Goal: Task Accomplishment & Management: Manage account settings

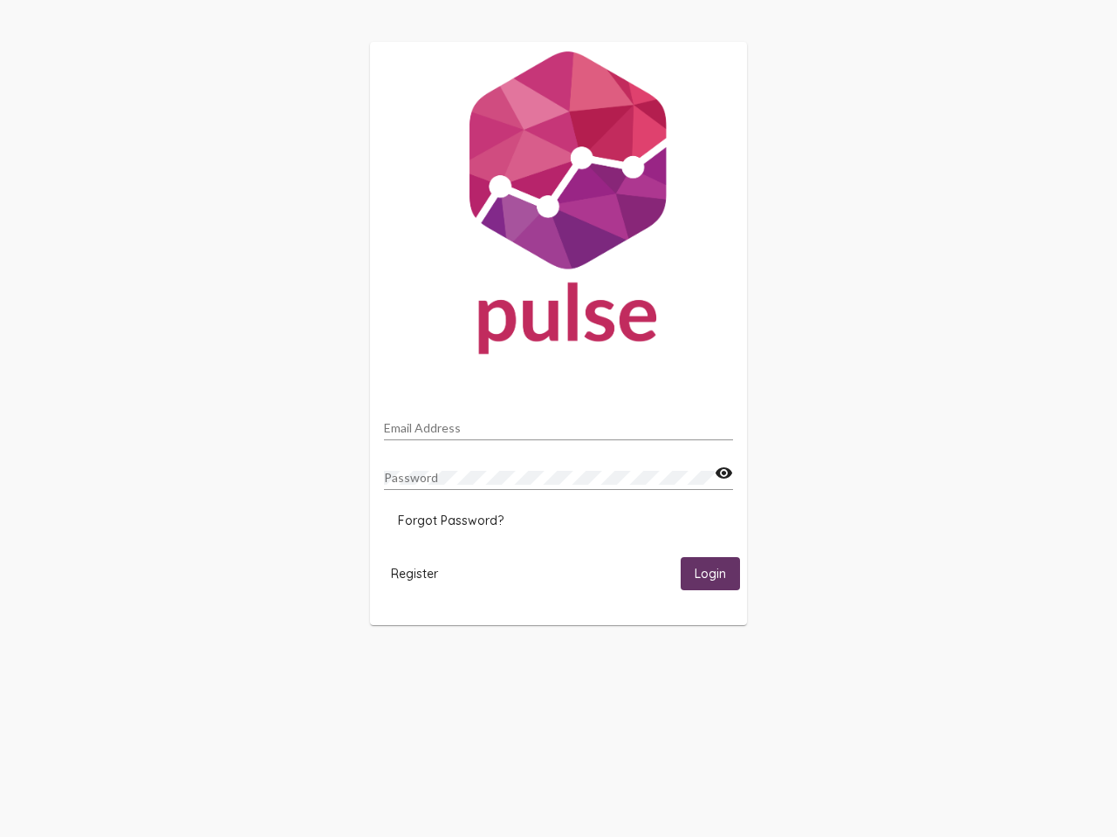
click at [558, 423] on input "Email Address" at bounding box center [558, 428] width 349 height 14
click at [723, 474] on mat-icon "visibility" at bounding box center [723, 473] width 18 height 21
click at [450, 521] on span "Forgot Password?" at bounding box center [451, 521] width 106 height 16
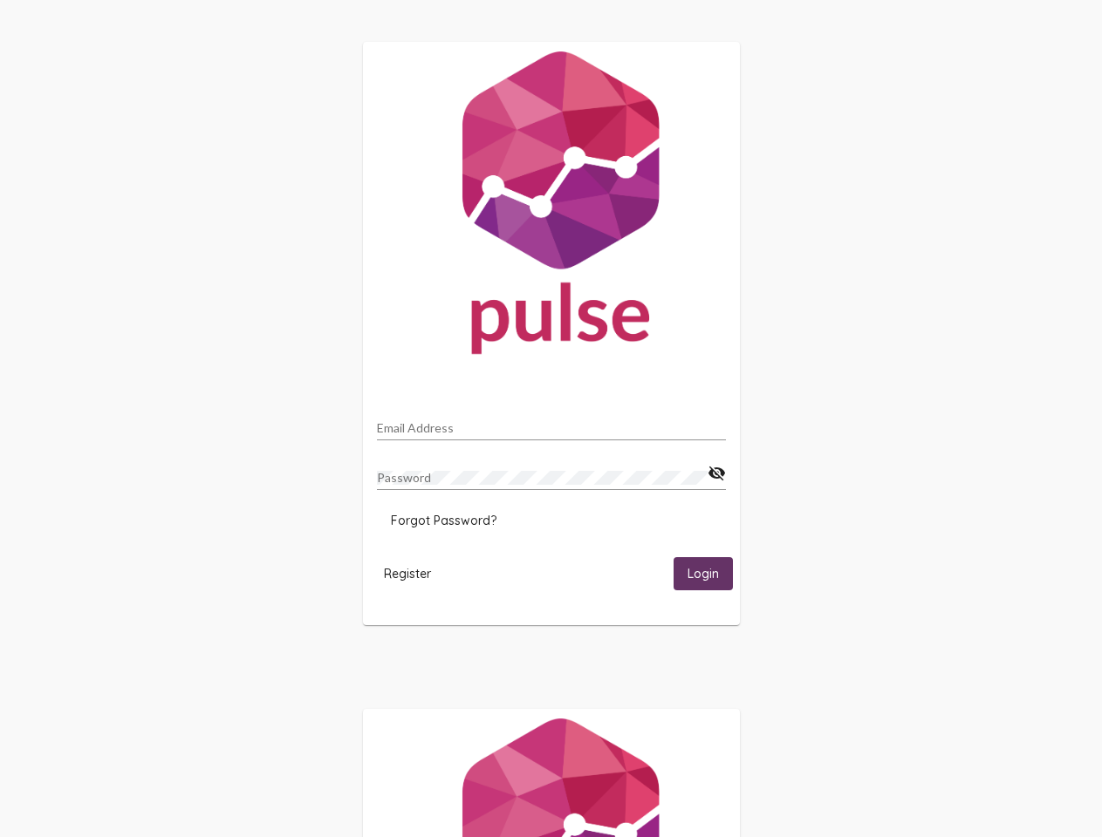
click at [414, 573] on span "Register" at bounding box center [407, 574] width 47 height 16
click at [710, 573] on span "Login" at bounding box center [702, 575] width 31 height 16
